Goal: Task Accomplishment & Management: Complete application form

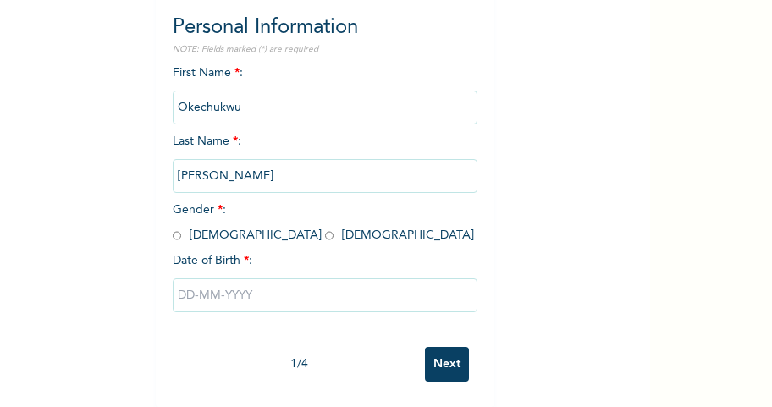
scroll to position [74, 0]
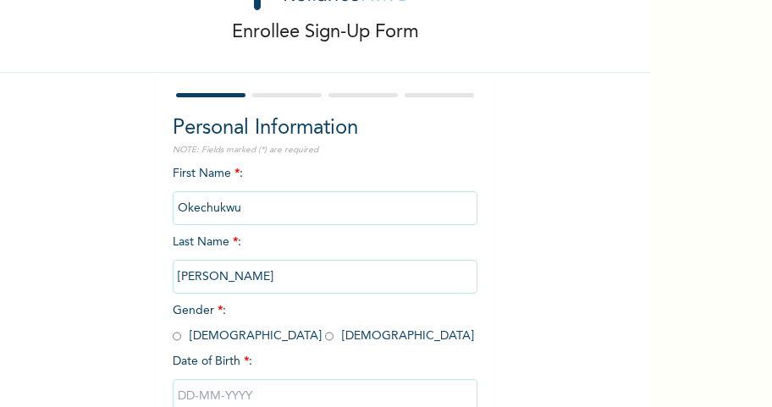
click at [173, 333] on input "radio" at bounding box center [177, 336] width 8 height 16
radio input "true"
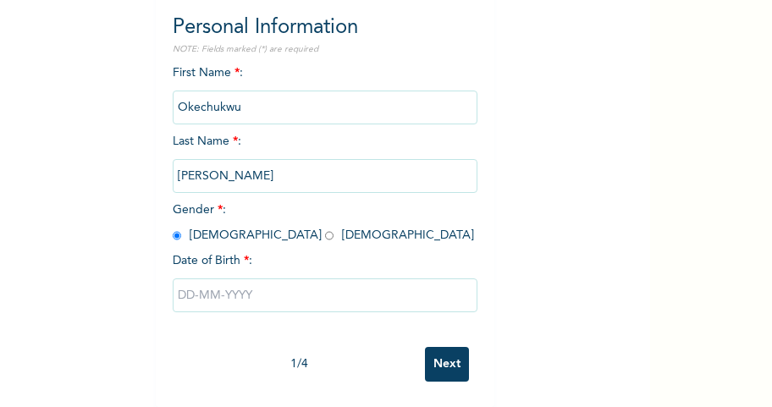
click at [257, 280] on input "text" at bounding box center [325, 295] width 305 height 34
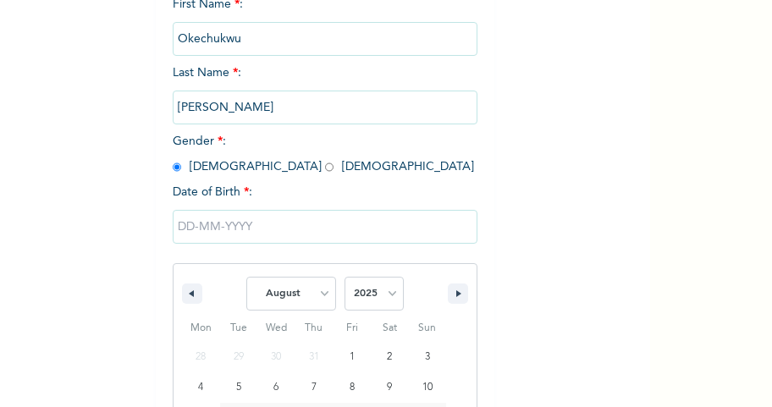
scroll to position [249, 0]
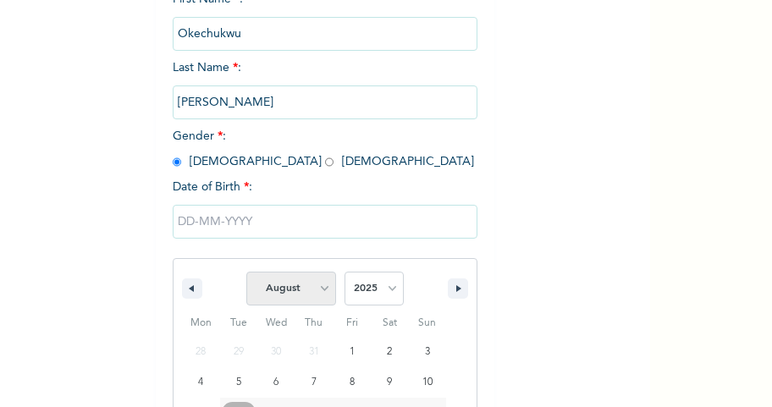
click at [316, 283] on select "January February March April May June July August September October November De…" at bounding box center [291, 289] width 90 height 34
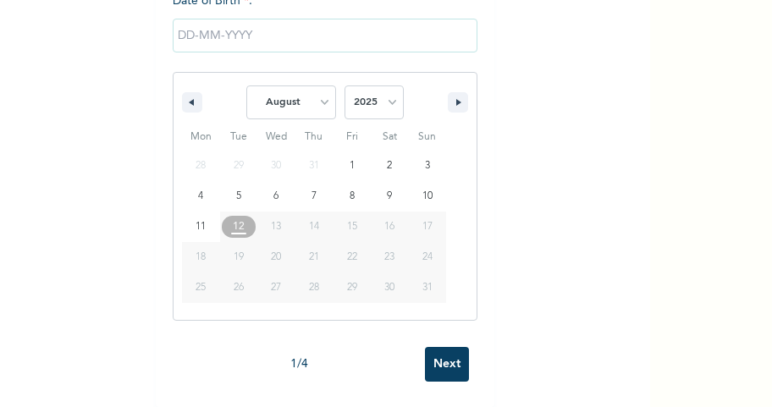
scroll to position [335, 0]
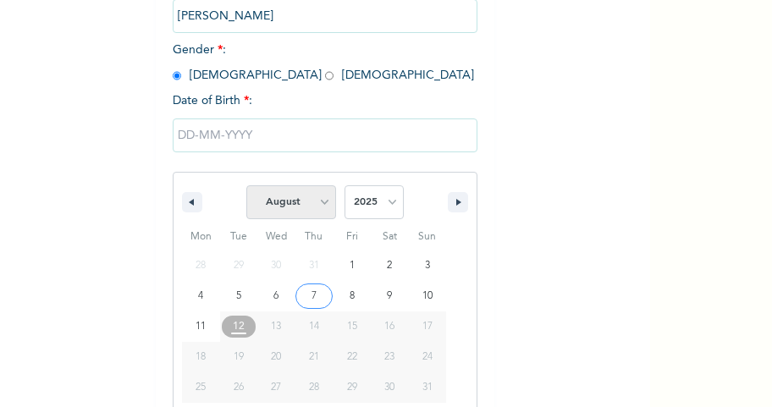
click at [316, 201] on select "January February March April May June July August September October November De…" at bounding box center [291, 202] width 90 height 34
click at [387, 203] on select "2025 2024 2023 2022 2021 2020 2019 2018 2017 2016 2015 2014 2013 2012 2011 2010…" at bounding box center [373, 202] width 59 height 34
click at [385, 200] on select "2025 2024 2023 2022 2021 2020 2019 2018 2017 2016 2015 2014 2013 2012 2011 2010…" at bounding box center [373, 202] width 59 height 34
click at [452, 197] on button "button" at bounding box center [458, 202] width 20 height 20
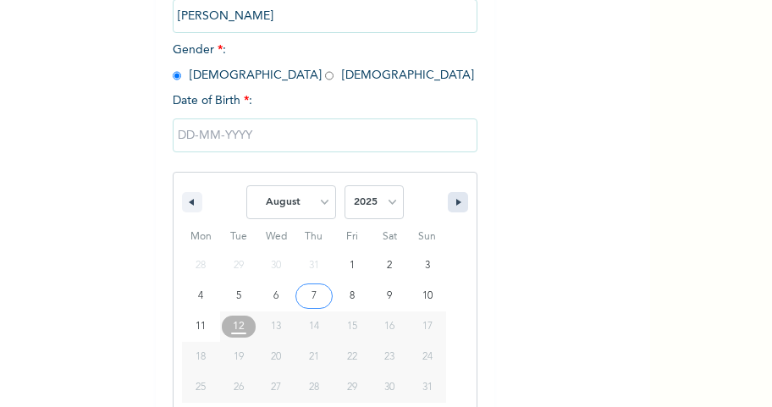
click at [452, 197] on button "button" at bounding box center [458, 202] width 20 height 20
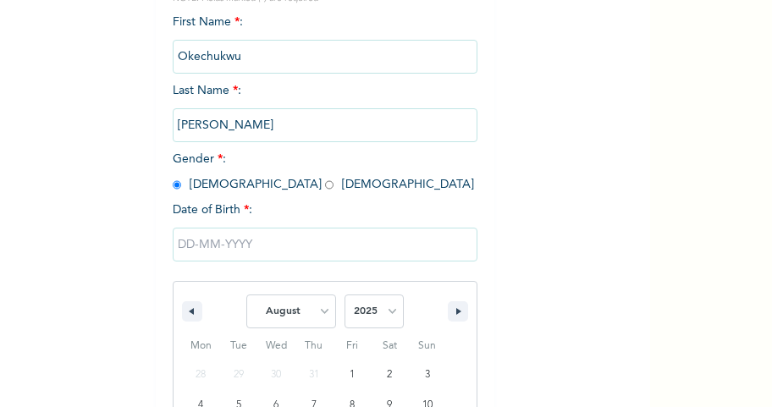
scroll to position [222, 0]
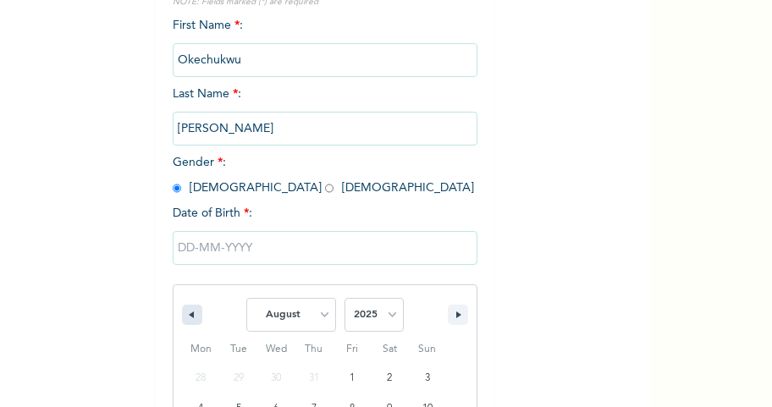
click at [185, 311] on icon "button" at bounding box center [189, 314] width 8 height 7
click at [186, 313] on icon "button" at bounding box center [189, 314] width 8 height 7
click at [310, 307] on select "January February March April May June July August September October November De…" at bounding box center [291, 315] width 90 height 34
click at [189, 311] on button "button" at bounding box center [192, 315] width 20 height 20
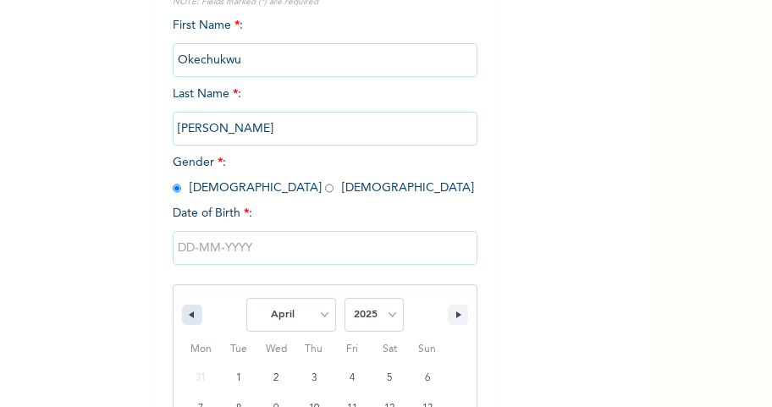
click at [189, 311] on button "button" at bounding box center [192, 315] width 20 height 20
click at [189, 312] on button "button" at bounding box center [192, 315] width 20 height 20
click at [191, 312] on button "button" at bounding box center [192, 315] width 20 height 20
select select "11"
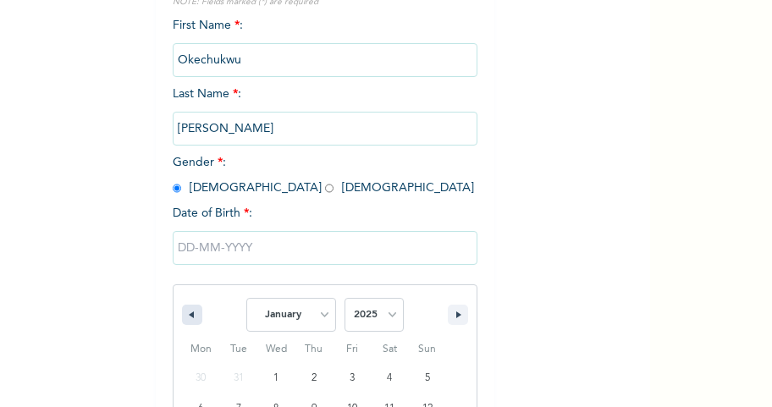
select select "2024"
click at [191, 311] on button "button" at bounding box center [192, 315] width 20 height 20
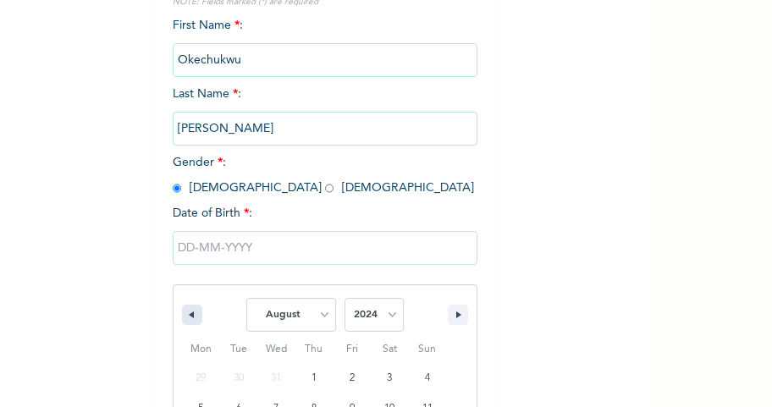
click at [191, 312] on button "button" at bounding box center [192, 315] width 20 height 20
select select "6"
type input "[DATE]"
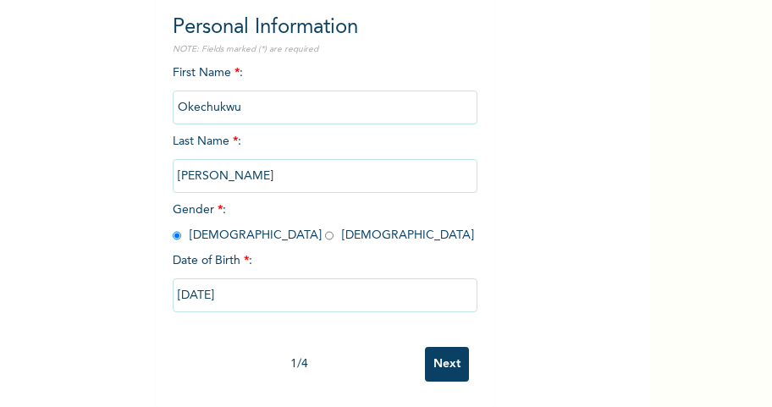
scroll to position [188, 0]
click at [250, 288] on input "[DATE]" at bounding box center [325, 295] width 305 height 34
select select "6"
select select "2024"
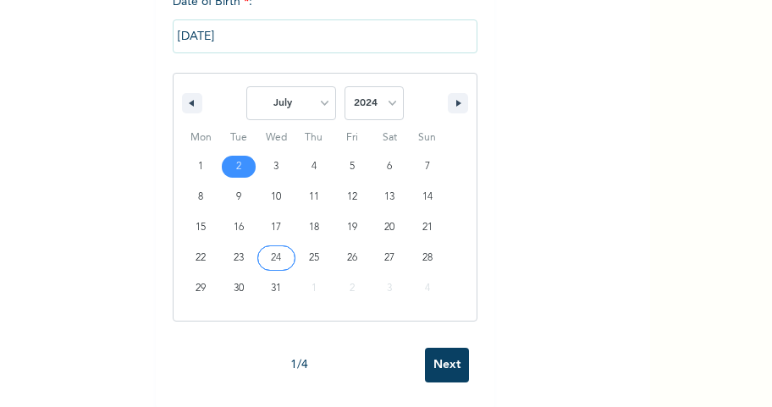
scroll to position [110, 0]
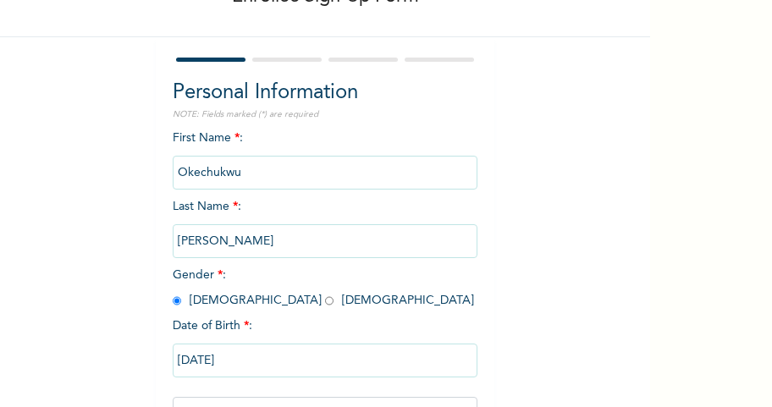
click at [255, 365] on input "[DATE]" at bounding box center [325, 360] width 305 height 34
click at [240, 359] on input "[DATE]" at bounding box center [325, 360] width 305 height 34
select select "6"
select select "2024"
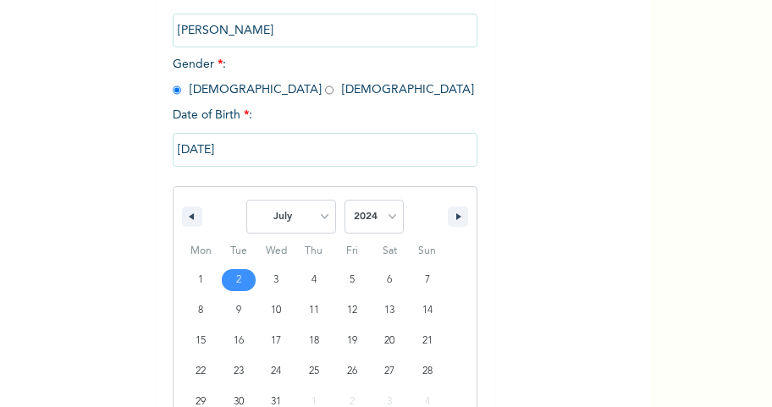
type input "[DATE]"
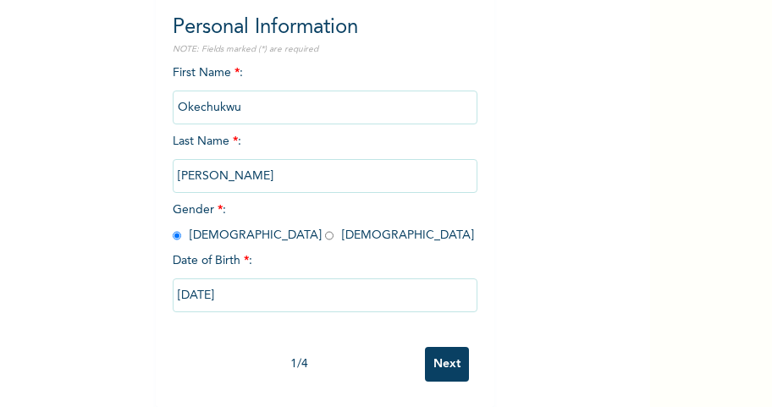
scroll to position [188, 0]
click at [273, 281] on input "[DATE]" at bounding box center [325, 295] width 305 height 34
select select "6"
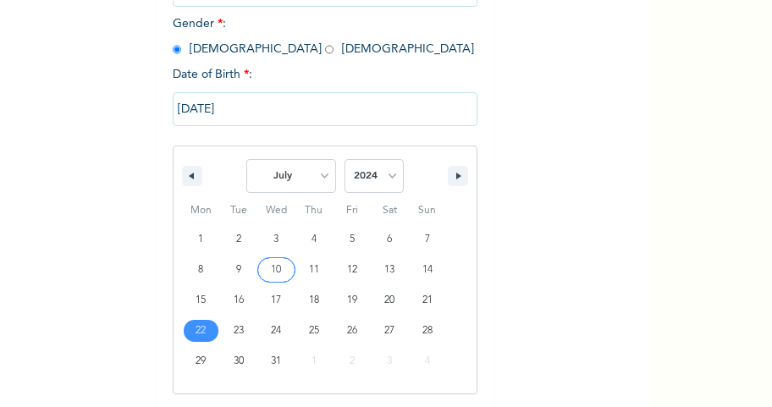
scroll to position [362, 0]
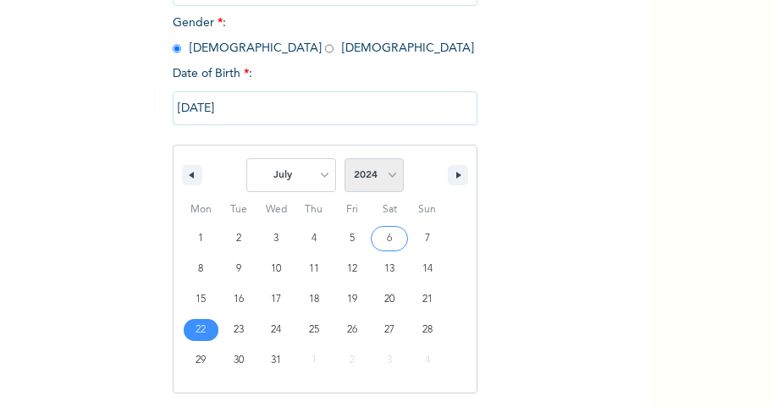
click at [382, 170] on select "2025 2024 2023 2022 2021 2020 2019 2018 2017 2016 2015 2014 2013 2012 2011 2010…" at bounding box center [373, 175] width 59 height 34
click at [386, 179] on select "2025 2024 2023 2022 2021 2020 2019 2018 2017 2016 2015 2014 2013 2012 2011 2010…" at bounding box center [373, 175] width 59 height 34
select select "1971"
click at [344, 159] on select "2025 2024 2023 2022 2021 2020 2019 2018 2017 2016 2015 2014 2013 2012 2011 2010…" at bounding box center [373, 175] width 59 height 34
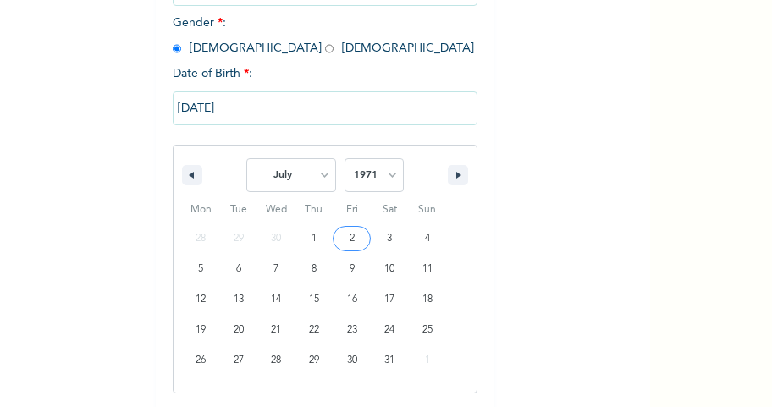
type input "[DATE]"
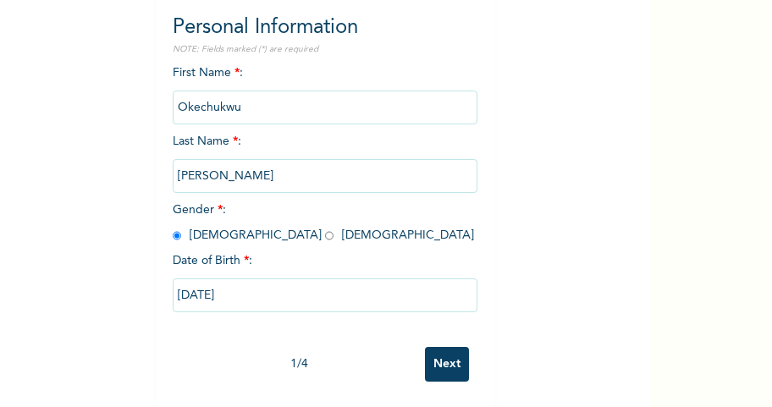
scroll to position [188, 0]
click at [445, 354] on input "Next" at bounding box center [447, 364] width 44 height 35
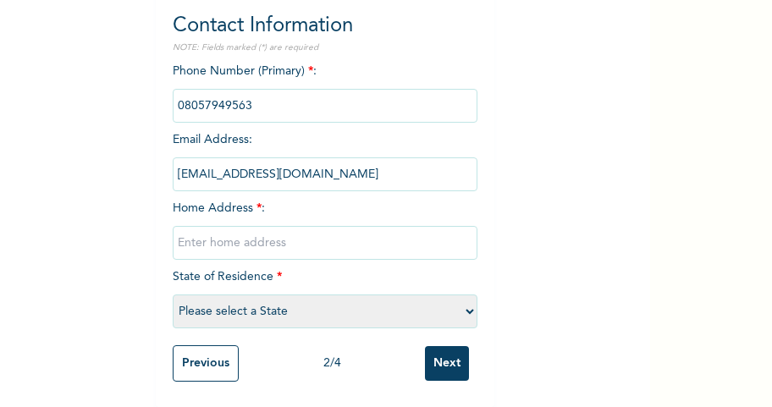
click at [308, 237] on input "text" at bounding box center [325, 243] width 305 height 34
type input "No 8 [PERSON_NAME] state"
click at [308, 298] on select "Please select a State [PERSON_NAME] (FCT) [PERSON_NAME] Ibom [GEOGRAPHIC_DATA] …" at bounding box center [325, 311] width 305 height 34
select select "33"
click at [173, 294] on select "Please select a State [PERSON_NAME] (FCT) [PERSON_NAME] Ibom [GEOGRAPHIC_DATA] …" at bounding box center [325, 311] width 305 height 34
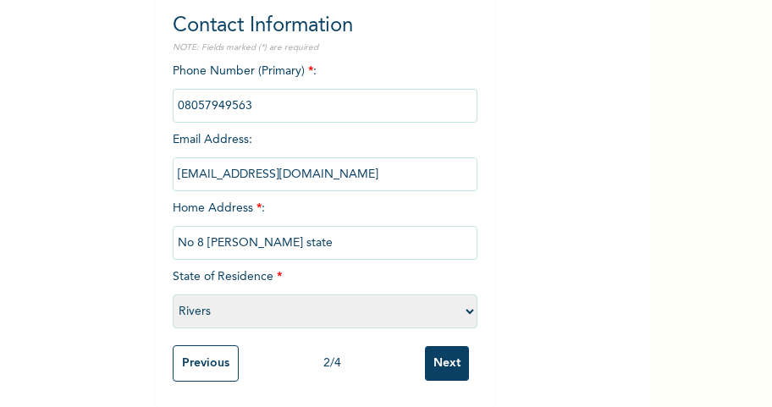
scroll to position [189, 0]
click at [269, 122] on div "Phone Number (Primary) * : Email Address : [EMAIL_ADDRESS][DOMAIN_NAME] Home Ad…" at bounding box center [325, 200] width 305 height 274
click at [447, 359] on input "Next" at bounding box center [447, 363] width 44 height 35
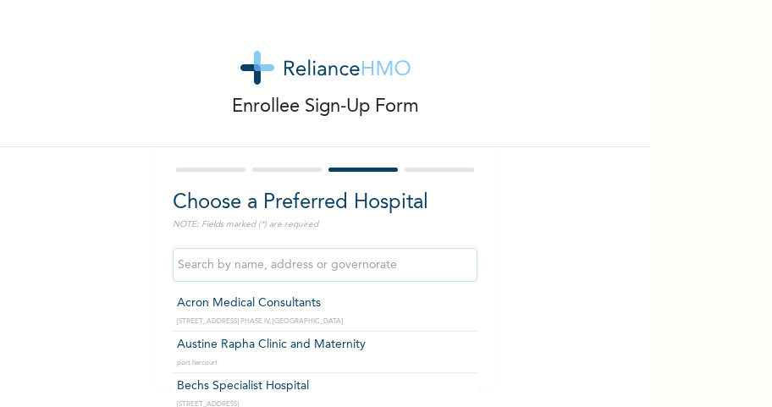
click at [412, 272] on input "text" at bounding box center [325, 265] width 305 height 34
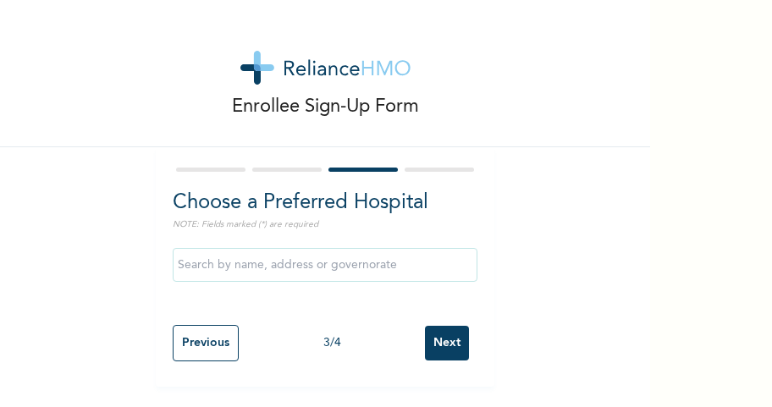
click at [565, 260] on div "Enrollee Sign-Up Form Choose a Preferred Hospital NOTE: Fields marked (*) are r…" at bounding box center [325, 193] width 650 height 387
click at [443, 344] on input "Next" at bounding box center [447, 343] width 44 height 35
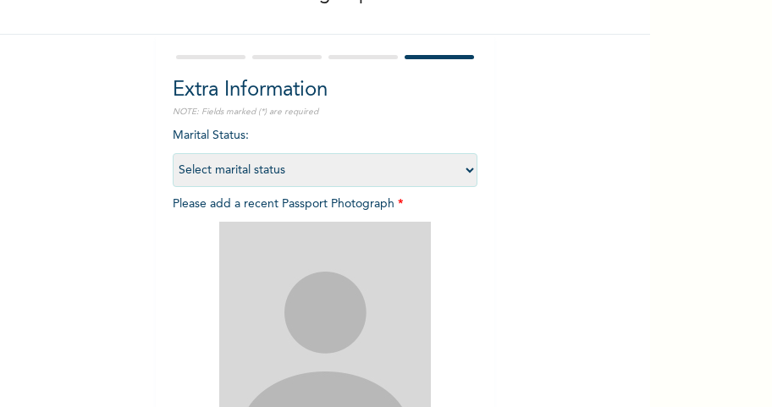
scroll to position [113, 0]
click at [337, 168] on select "Select marital status [DEMOGRAPHIC_DATA] Married [DEMOGRAPHIC_DATA] Widow/[DEMO…" at bounding box center [325, 170] width 305 height 34
select select "2"
click at [173, 153] on select "Select marital status [DEMOGRAPHIC_DATA] Married [DEMOGRAPHIC_DATA] Widow/[DEMO…" at bounding box center [325, 170] width 305 height 34
click at [477, 207] on div "Extra Information NOTE: Fields marked (*) are required Marital Status : Select …" at bounding box center [325, 325] width 338 height 581
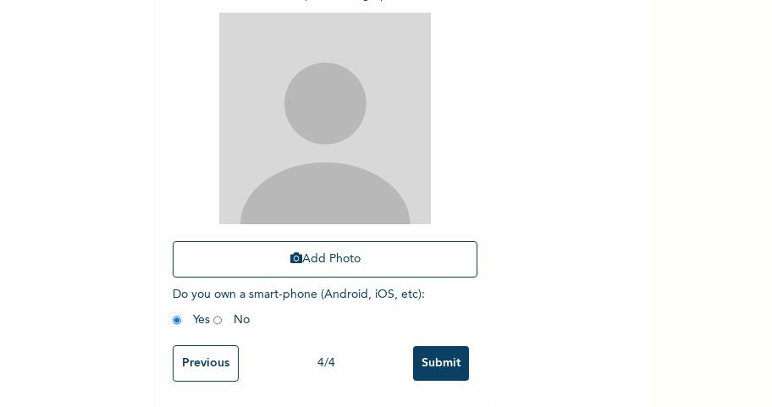
scroll to position [222, 0]
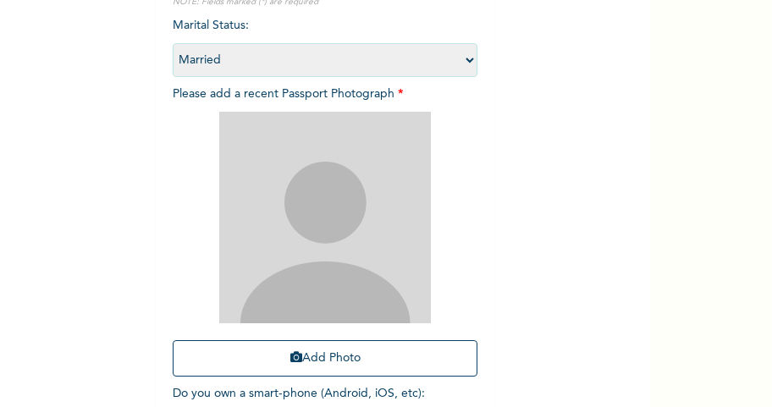
click at [362, 249] on img at bounding box center [324, 217] width 211 height 211
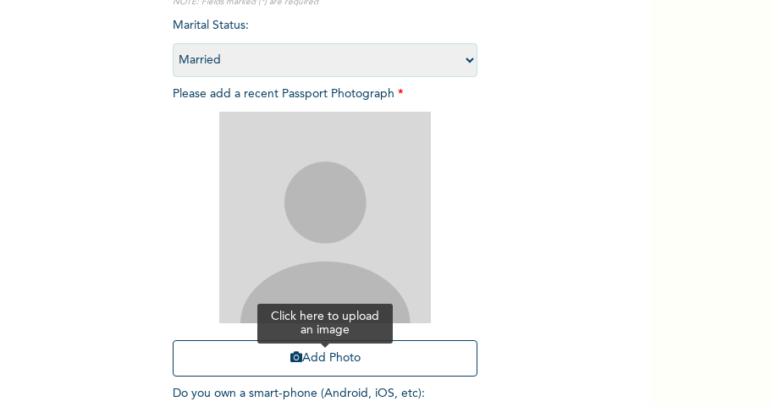
click at [313, 354] on button "Add Photo" at bounding box center [325, 358] width 305 height 36
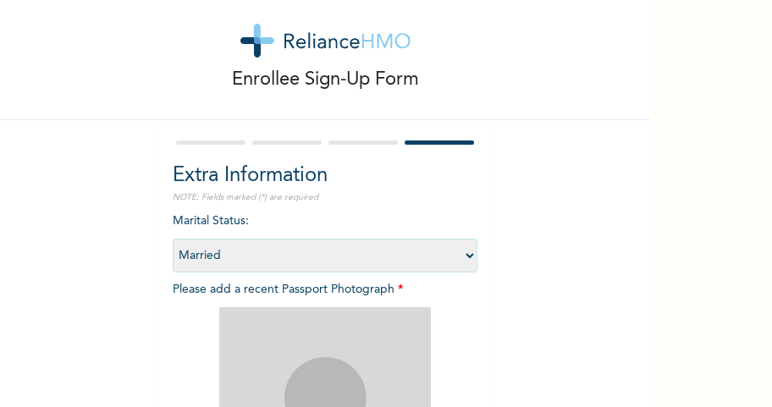
scroll to position [0, 0]
